Goal: Use online tool/utility: Utilize a website feature to perform a specific function

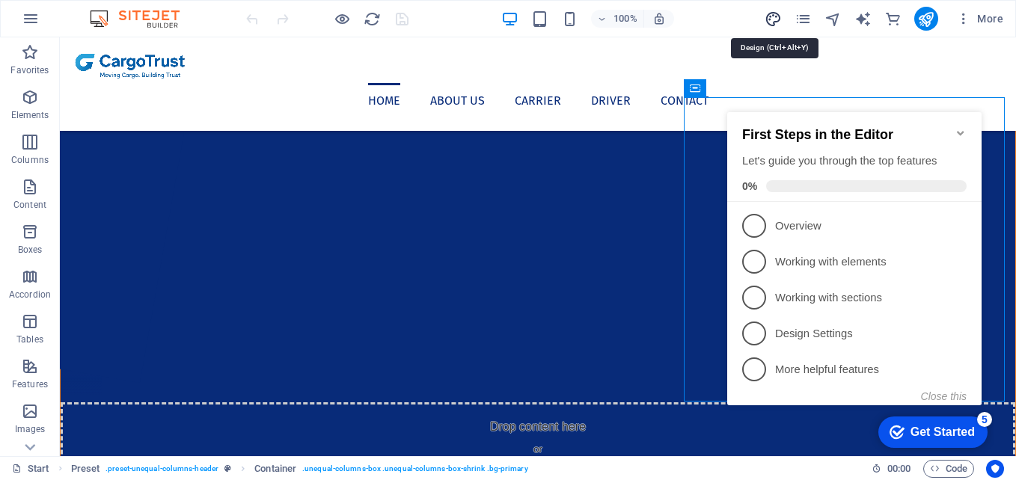
drag, startPoint x: 768, startPoint y: 17, endPoint x: 167, endPoint y: 140, distance: 614.0
click at [768, 17] on icon "design" at bounding box center [773, 18] width 17 height 17
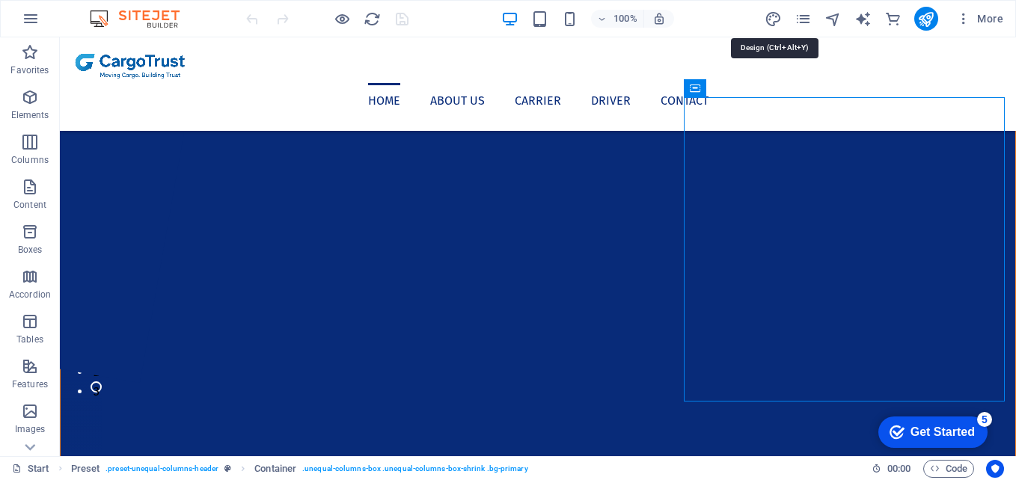
select select "px"
select select "400"
select select "px"
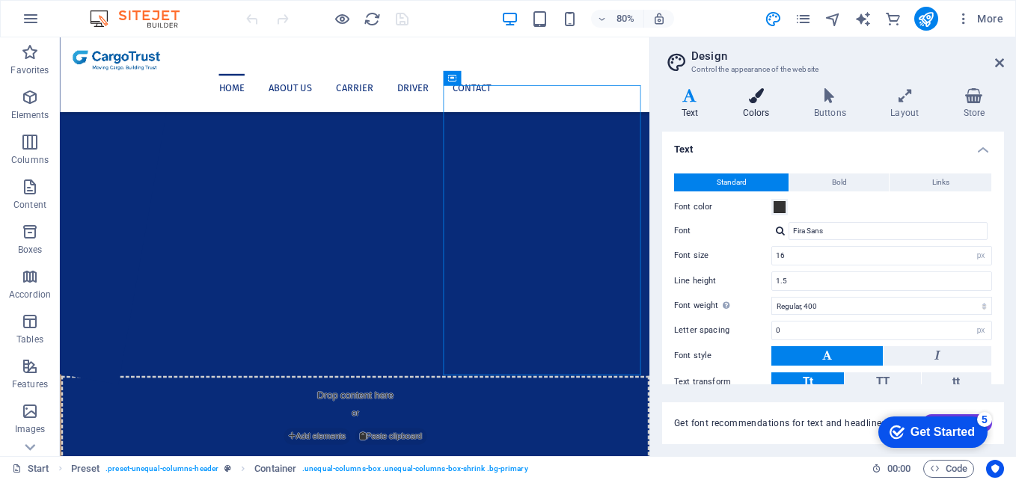
click at [759, 105] on h4 "Colors" at bounding box center [759, 103] width 71 height 31
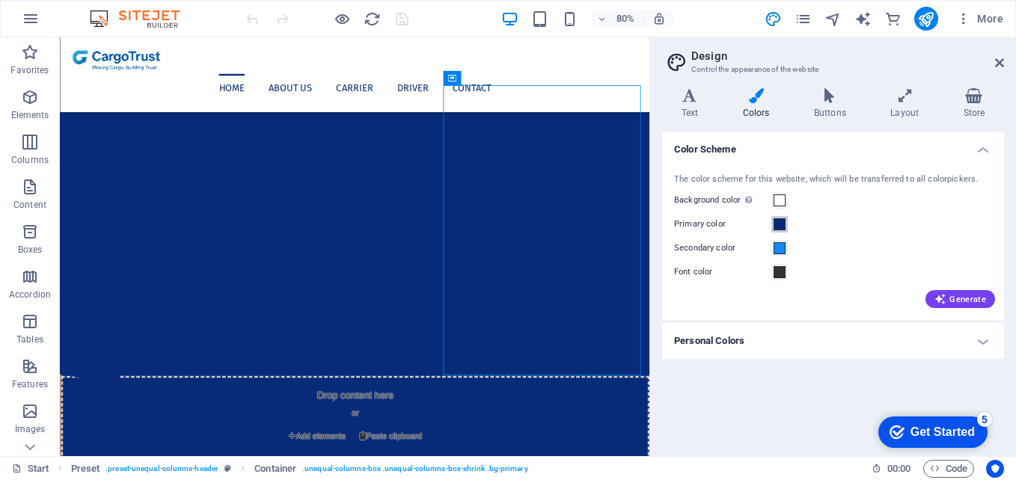
click at [777, 224] on span at bounding box center [780, 224] width 12 height 12
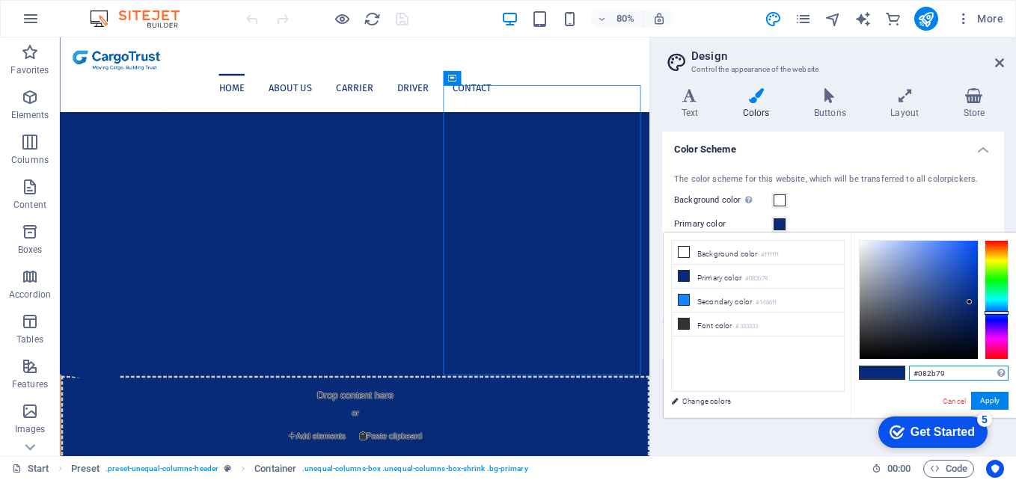
click at [936, 374] on input "#082b79" at bounding box center [959, 373] width 100 height 15
